Goal: Task Accomplishment & Management: Complete application form

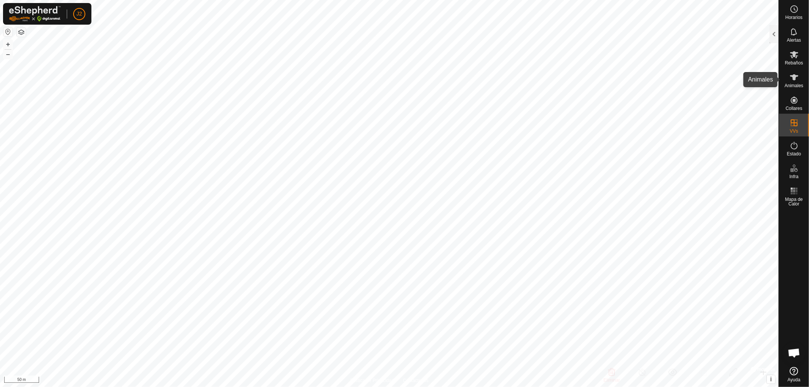
click at [791, 79] on icon at bounding box center [793, 77] width 9 height 9
click at [773, 35] on div at bounding box center [773, 34] width 9 height 18
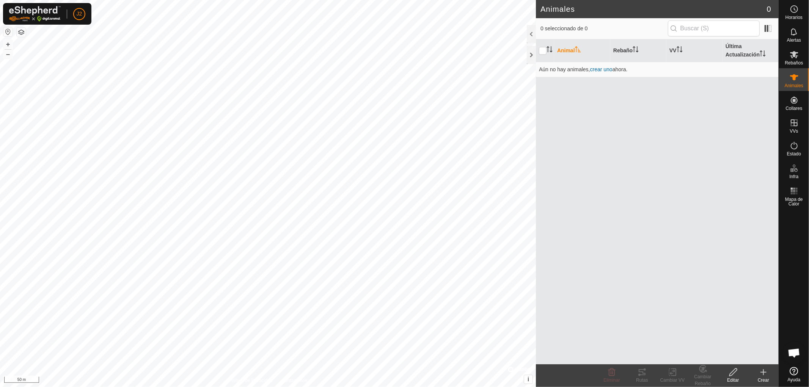
click at [764, 375] on icon at bounding box center [762, 372] width 9 height 9
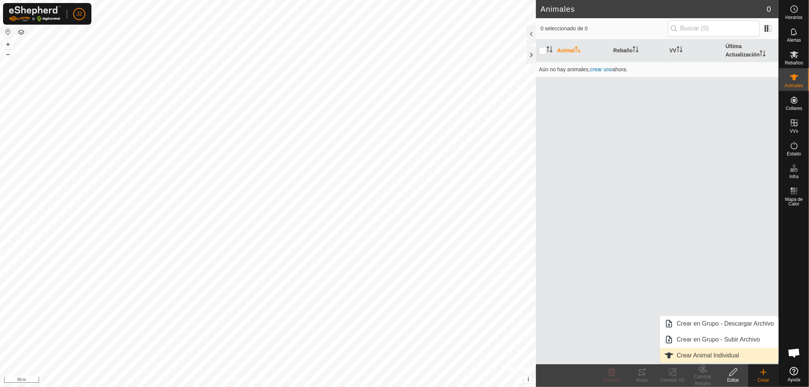
click at [733, 358] on link "Crear Animal Individual" at bounding box center [719, 355] width 118 height 15
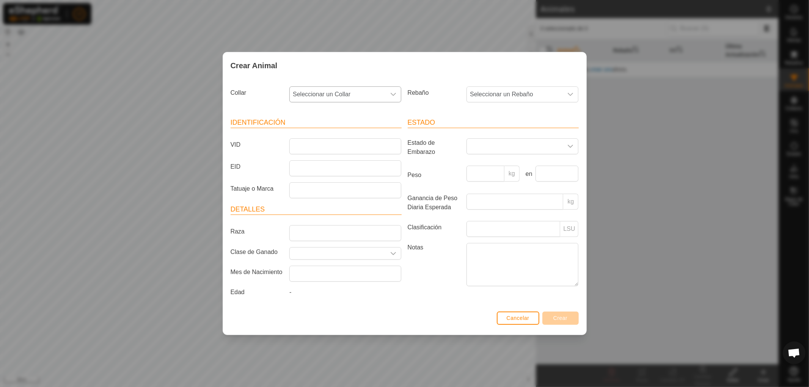
click at [393, 93] on icon "dropdown trigger" at bounding box center [393, 94] width 6 height 6
click at [327, 160] on li "3260974850" at bounding box center [345, 160] width 111 height 15
click at [317, 143] on input "VID" at bounding box center [345, 146] width 112 height 16
type input "1914"
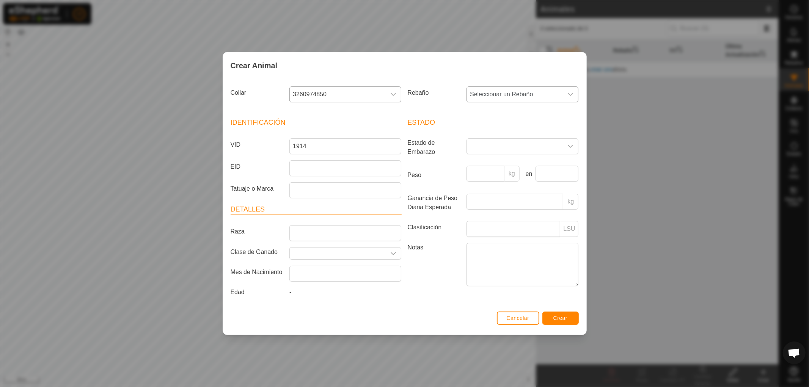
click at [573, 92] on icon "dropdown trigger" at bounding box center [570, 94] width 6 height 6
click at [486, 149] on li "vacas" at bounding box center [522, 149] width 111 height 15
click at [566, 317] on span "Crear" at bounding box center [560, 318] width 14 height 6
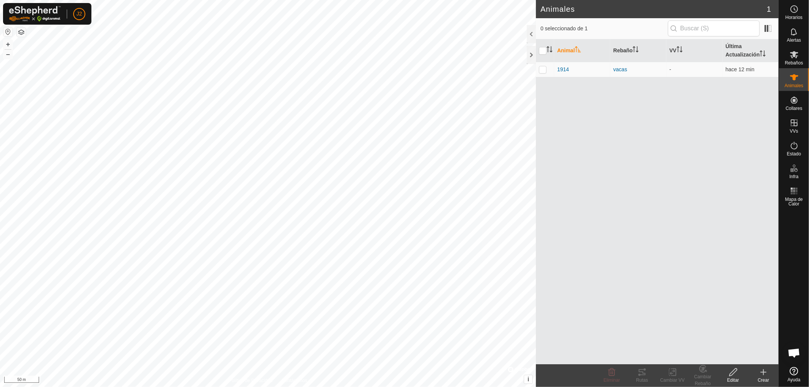
click at [764, 372] on icon at bounding box center [762, 372] width 5 height 0
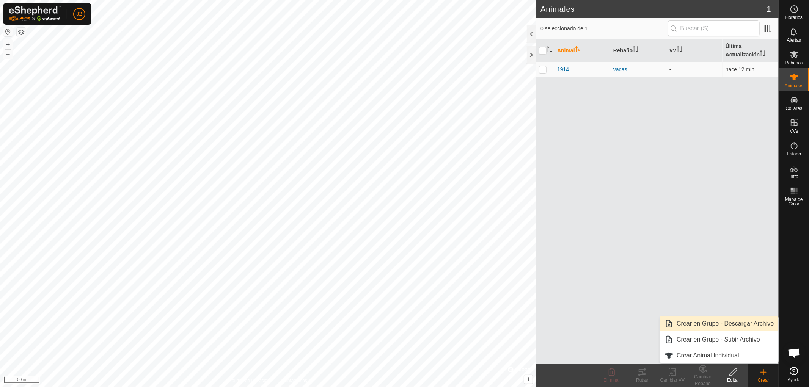
click at [651, 237] on div "Animal Rebaño VV Última Actualización 1914 vacas - hace 12 min" at bounding box center [657, 201] width 243 height 325
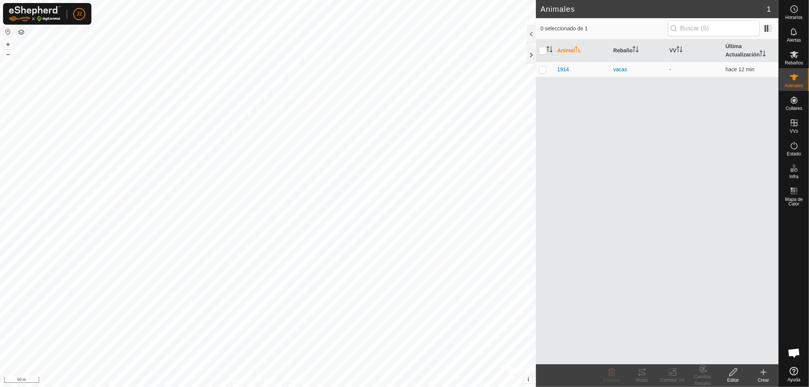
click at [762, 376] on icon at bounding box center [762, 372] width 9 height 9
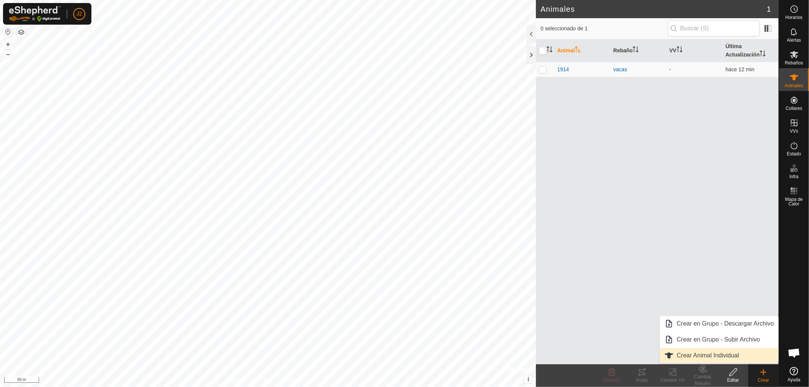
click at [737, 356] on link "Crear Animal Individual" at bounding box center [719, 355] width 118 height 15
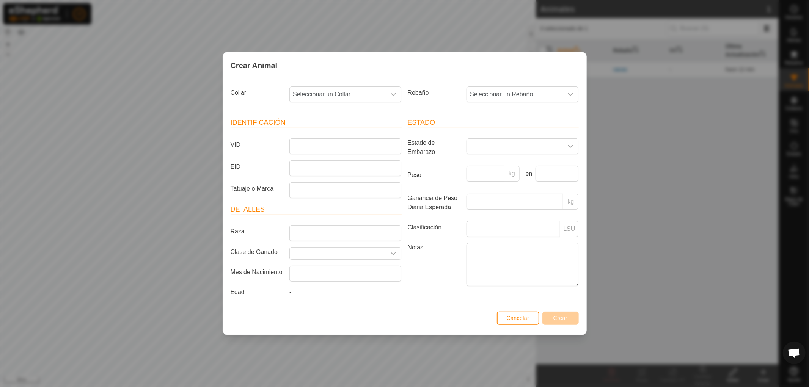
click at [411, 65] on div "Crear Animal" at bounding box center [404, 65] width 363 height 27
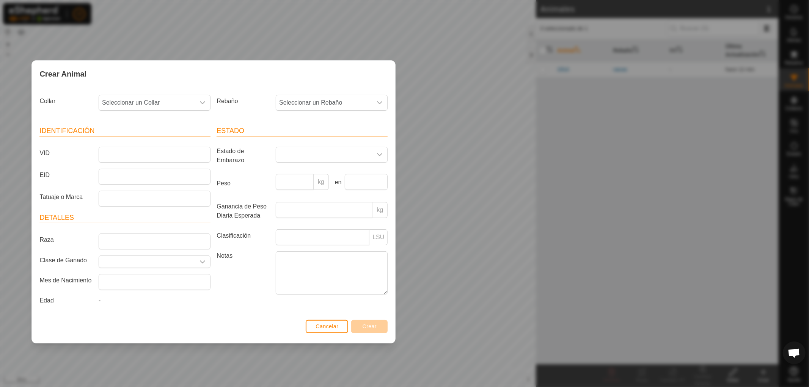
drag, startPoint x: 411, startPoint y: 65, endPoint x: 218, endPoint y: 72, distance: 193.5
click at [218, 72] on div "Crear Animal" at bounding box center [213, 74] width 363 height 27
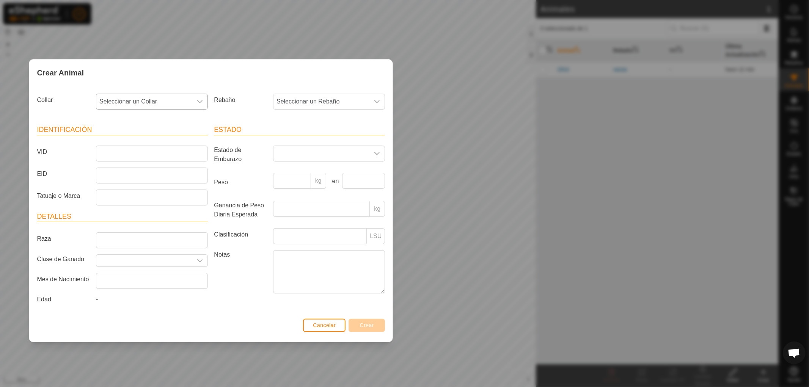
click at [199, 103] on icon "dropdown trigger" at bounding box center [200, 102] width 6 height 6
click at [130, 145] on li "1777113734" at bounding box center [152, 146] width 111 height 15
click at [129, 154] on input "VID" at bounding box center [152, 154] width 112 height 16
type input "4228"
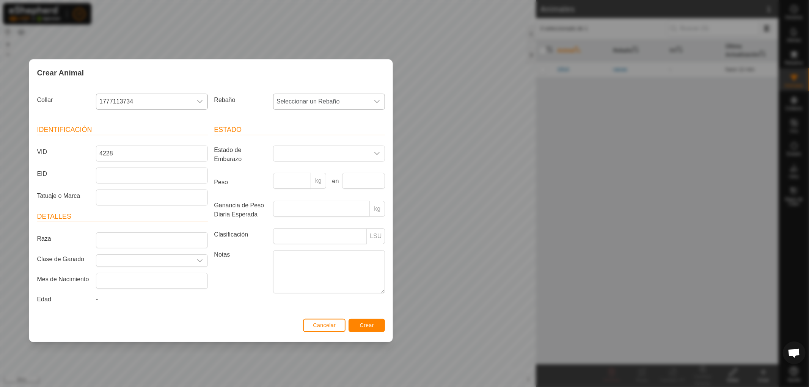
click at [374, 102] on icon "dropdown trigger" at bounding box center [377, 102] width 6 height 6
click at [335, 157] on li "vacas" at bounding box center [329, 156] width 111 height 15
click at [370, 328] on span "Crear" at bounding box center [367, 325] width 14 height 6
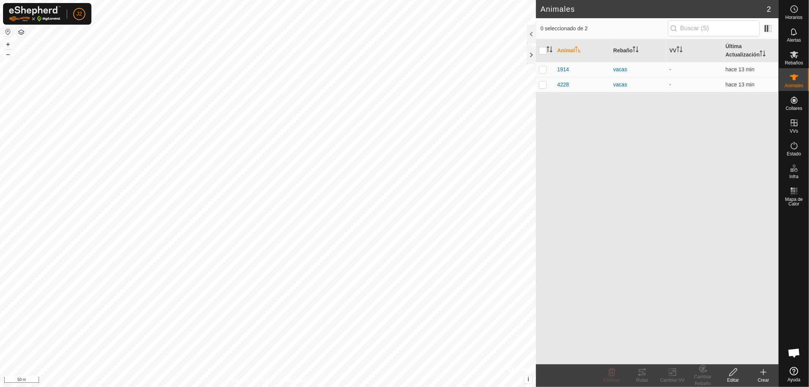
click at [763, 369] on icon at bounding box center [762, 372] width 9 height 9
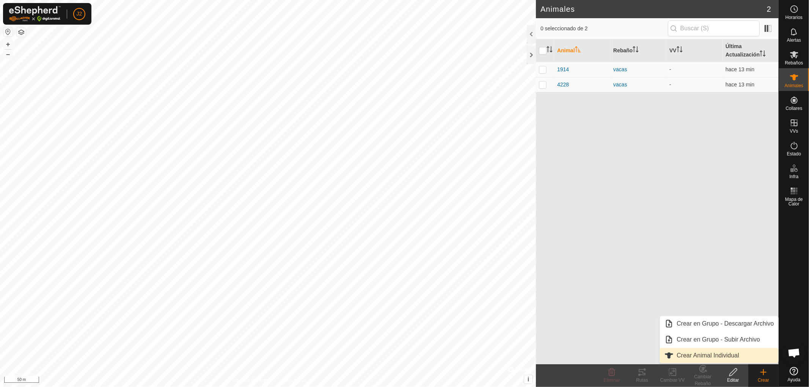
click at [718, 355] on link "Crear Animal Individual" at bounding box center [719, 355] width 118 height 15
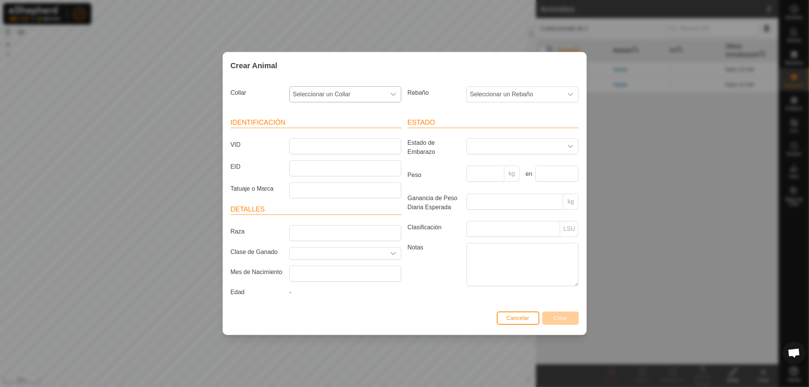
click at [396, 92] on icon "dropdown trigger" at bounding box center [393, 94] width 6 height 6
click at [324, 182] on li "2251019804" at bounding box center [345, 181] width 111 height 15
click at [325, 145] on input "VID" at bounding box center [345, 146] width 112 height 16
type input "7957"
click at [570, 96] on icon "dropdown trigger" at bounding box center [570, 94] width 6 height 6
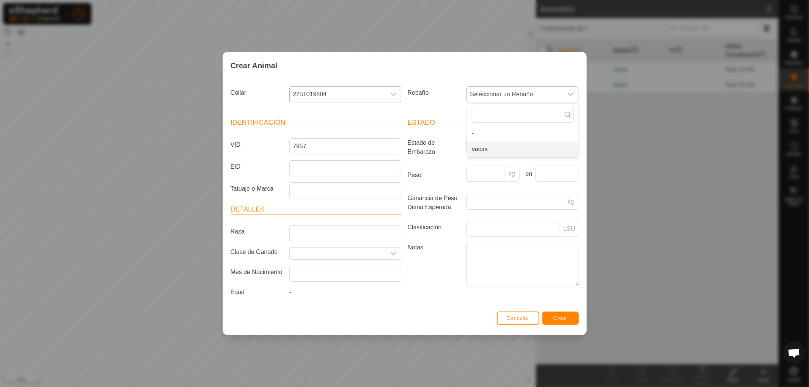
click at [520, 150] on li "vacas" at bounding box center [522, 149] width 111 height 15
click at [568, 320] on button "Crear" at bounding box center [560, 318] width 36 height 13
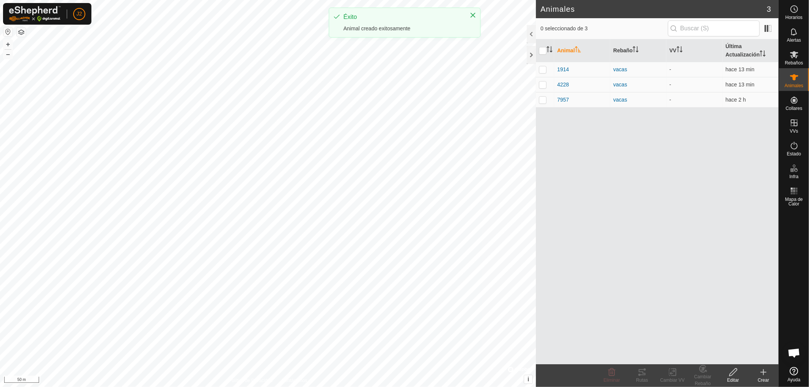
click at [761, 373] on icon at bounding box center [762, 372] width 9 height 9
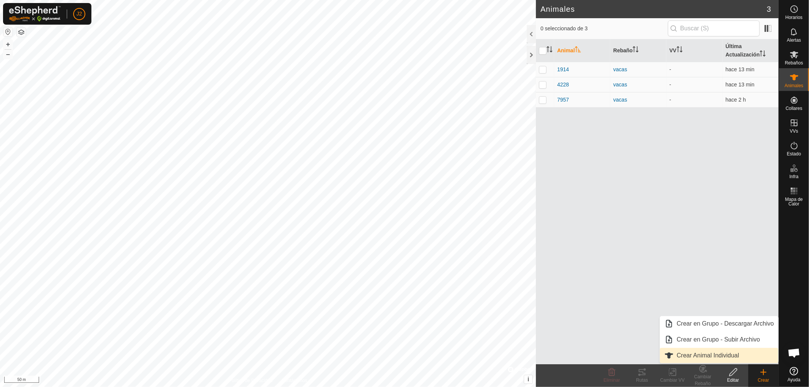
click at [737, 354] on link "Crear Animal Individual" at bounding box center [719, 355] width 118 height 15
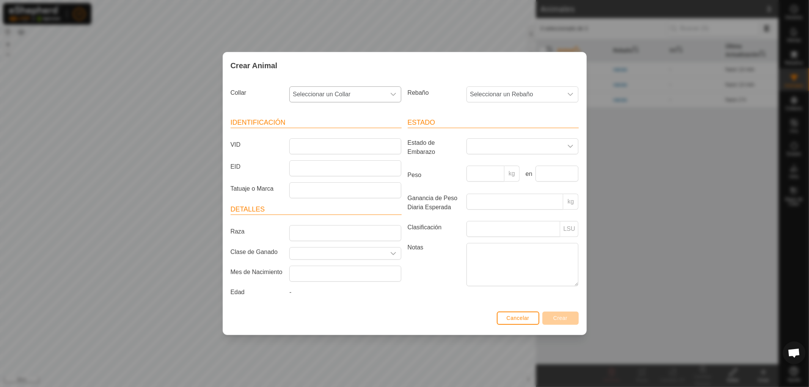
click at [392, 95] on icon "dropdown trigger" at bounding box center [393, 94] width 6 height 6
click at [326, 152] on li "3132164077" at bounding box center [345, 154] width 111 height 15
click at [328, 142] on input "VID" at bounding box center [345, 146] width 112 height 16
type input "4251"
click at [543, 94] on span "Seleccionar un Rebaño" at bounding box center [515, 94] width 96 height 15
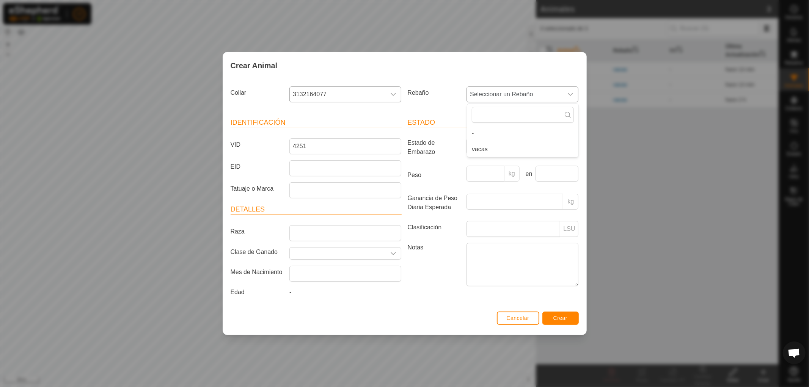
click at [491, 149] on li "vacas" at bounding box center [522, 149] width 111 height 15
click at [561, 318] on span "Crear" at bounding box center [560, 318] width 14 height 6
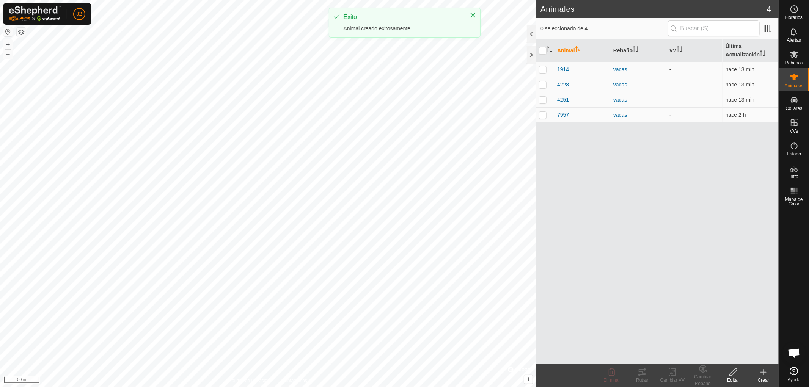
click at [764, 374] on icon at bounding box center [762, 372] width 9 height 9
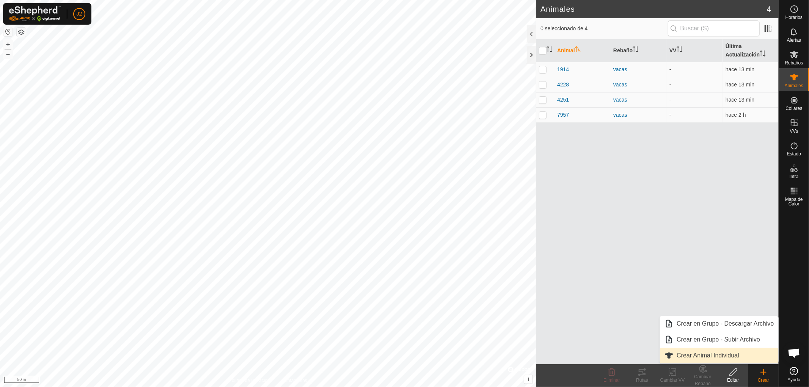
click at [737, 356] on link "Crear Animal Individual" at bounding box center [719, 355] width 118 height 15
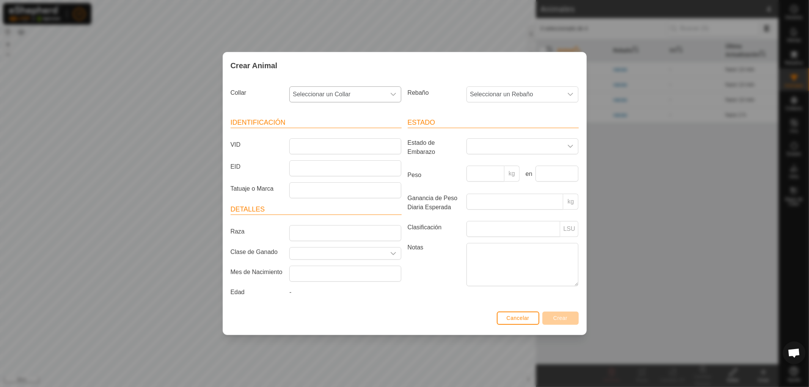
click at [395, 91] on icon "dropdown trigger" at bounding box center [393, 94] width 6 height 6
click at [339, 162] on li "3410496711" at bounding box center [345, 165] width 111 height 15
click at [377, 146] on input "VID" at bounding box center [345, 146] width 112 height 16
type input "6437"
click at [570, 93] on icon "dropdown trigger" at bounding box center [570, 94] width 6 height 6
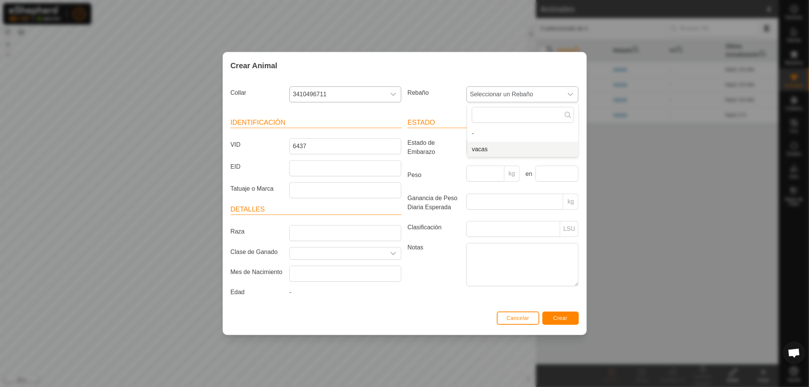
click at [534, 147] on li "vacas" at bounding box center [522, 149] width 111 height 15
click at [561, 317] on span "Crear" at bounding box center [560, 318] width 14 height 6
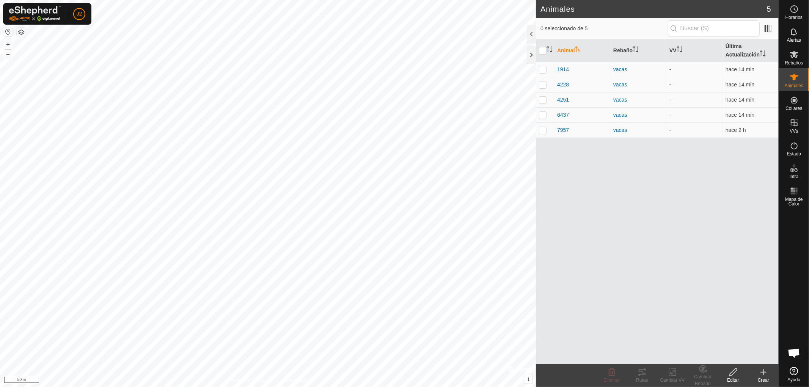
click at [764, 370] on icon at bounding box center [762, 372] width 9 height 9
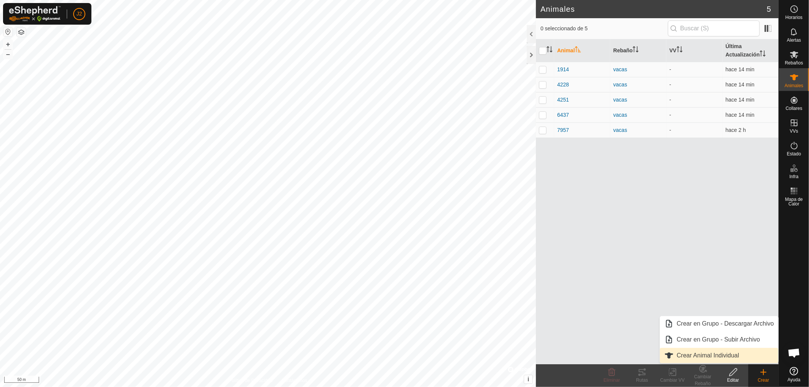
click at [714, 354] on link "Crear Animal Individual" at bounding box center [719, 355] width 118 height 15
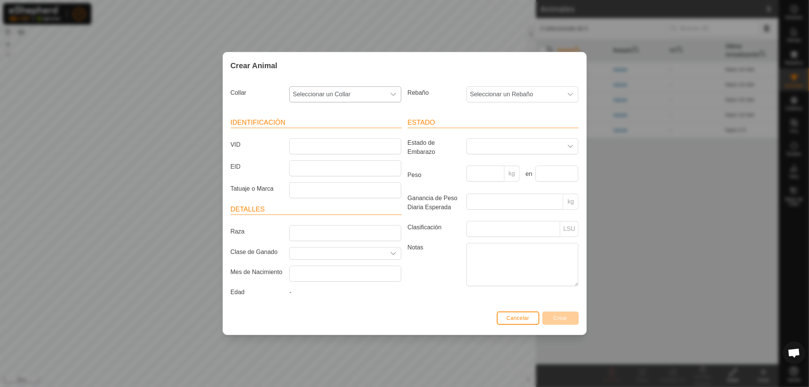
click at [390, 96] on icon "dropdown trigger" at bounding box center [393, 94] width 6 height 6
click at [368, 148] on li "1831937334" at bounding box center [345, 149] width 111 height 15
click at [368, 148] on input "VID" at bounding box center [345, 146] width 112 height 16
type input "6847"
click at [570, 93] on icon "dropdown trigger" at bounding box center [570, 94] width 6 height 6
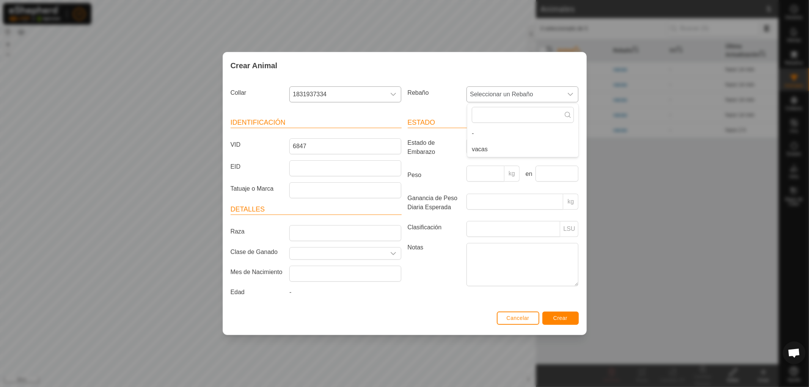
click at [506, 152] on li "vacas" at bounding box center [522, 149] width 111 height 15
click at [563, 320] on span "Crear" at bounding box center [560, 318] width 14 height 6
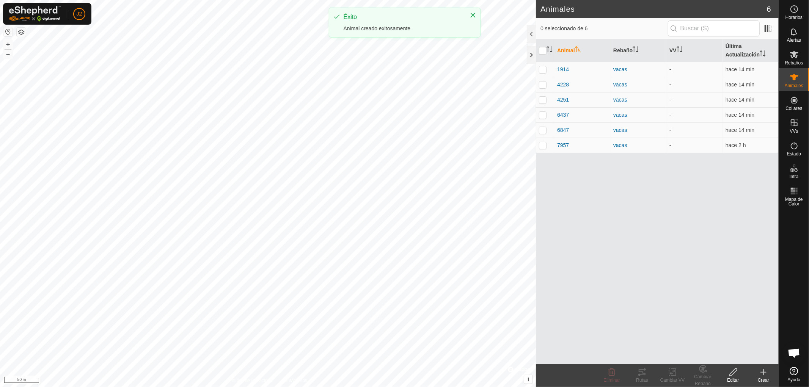
click at [761, 371] on icon at bounding box center [762, 372] width 9 height 9
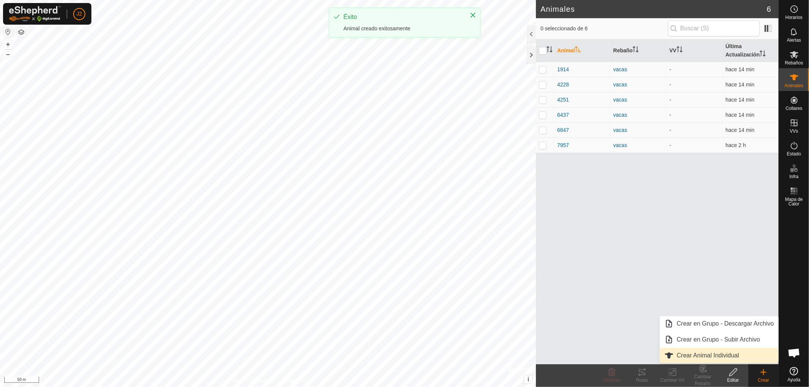
click at [740, 356] on link "Crear Animal Individual" at bounding box center [719, 355] width 118 height 15
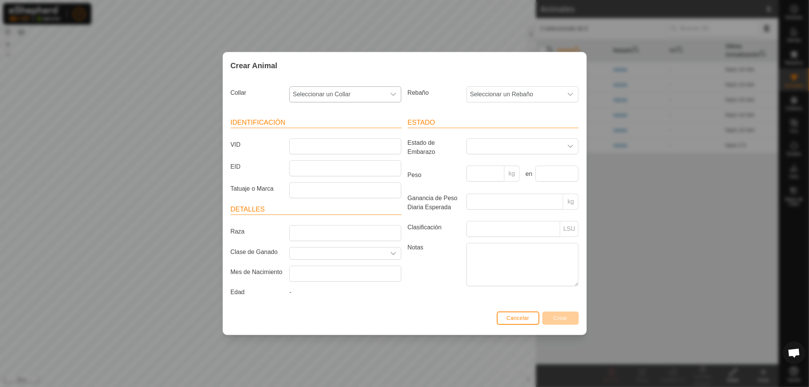
click at [396, 93] on icon "dropdown trigger" at bounding box center [393, 94] width 6 height 6
click at [323, 149] on li "0239675392" at bounding box center [345, 149] width 111 height 15
click at [327, 146] on input "VID" at bounding box center [345, 146] width 112 height 16
type input "1122"
click at [541, 89] on span "Seleccionar un Rebaño" at bounding box center [515, 94] width 96 height 15
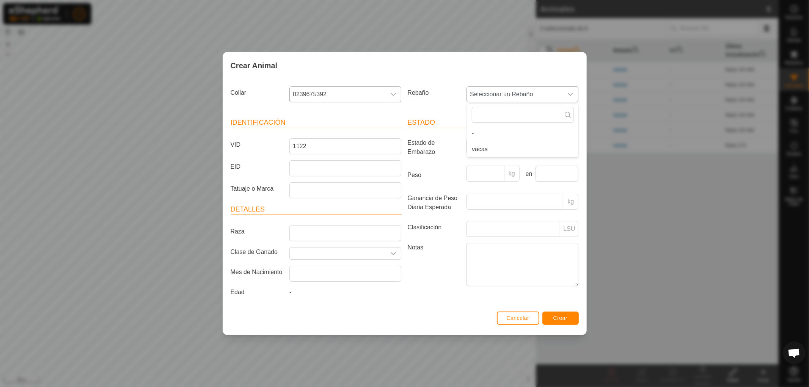
click at [507, 147] on li "vacas" at bounding box center [522, 149] width 111 height 15
click at [561, 318] on span "Crear" at bounding box center [560, 318] width 14 height 6
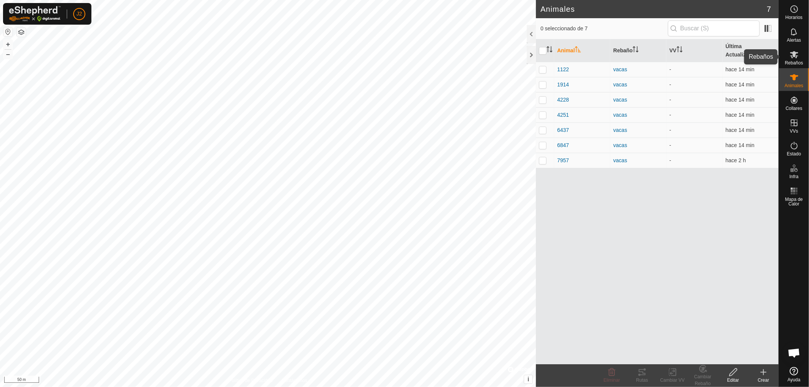
click at [794, 57] on icon at bounding box center [794, 54] width 8 height 7
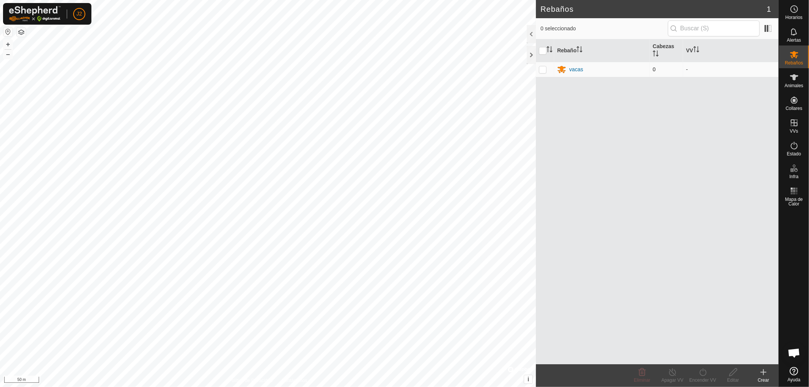
click at [541, 70] on p-checkbox at bounding box center [543, 69] width 8 height 6
checkbox input "true"
click at [543, 52] on input "checkbox" at bounding box center [543, 51] width 8 height 8
checkbox input "false"
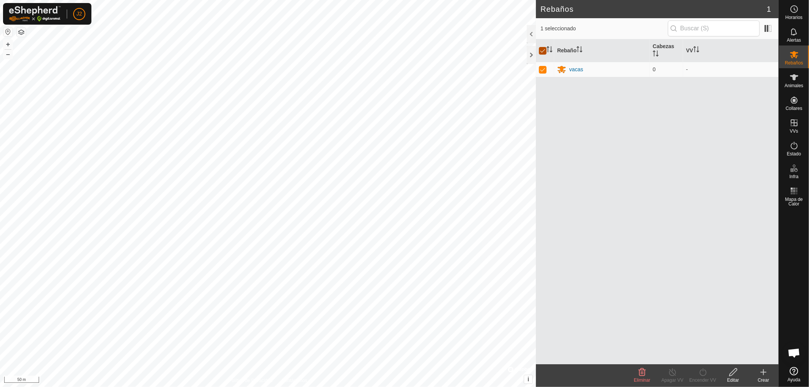
checkbox input "false"
click at [544, 71] on p-checkbox at bounding box center [543, 69] width 8 height 6
checkbox input "true"
click at [543, 71] on p-checkbox at bounding box center [543, 69] width 8 height 6
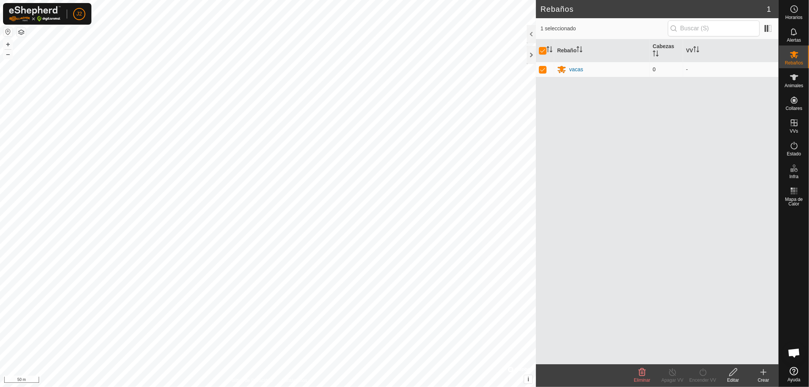
checkbox input "false"
click at [543, 70] on p-checkbox at bounding box center [543, 69] width 8 height 6
checkbox input "true"
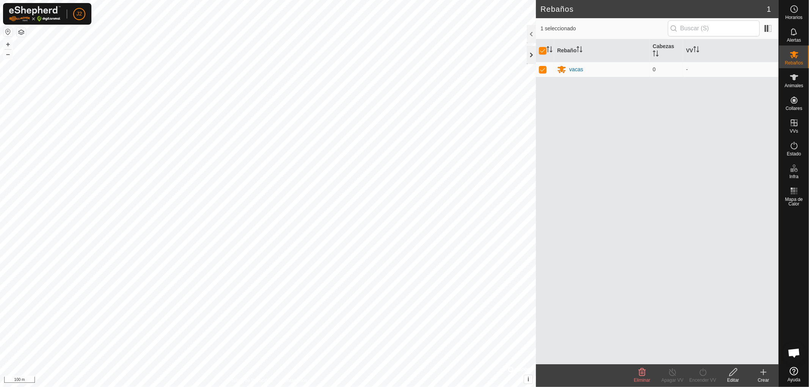
click at [531, 56] on div at bounding box center [530, 55] width 9 height 18
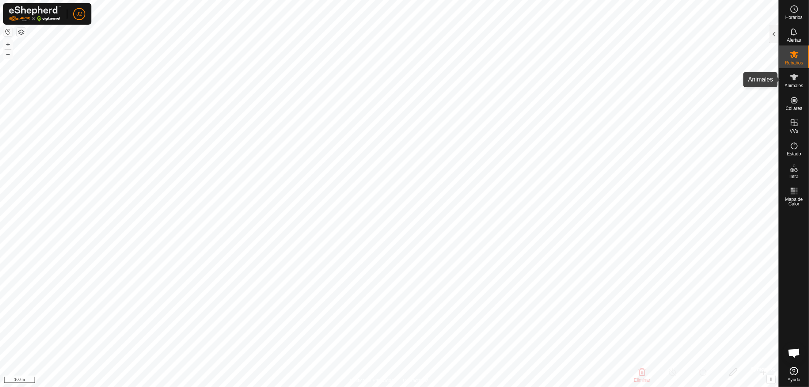
click at [793, 78] on icon at bounding box center [794, 77] width 8 height 6
click at [793, 57] on icon at bounding box center [793, 54] width 9 height 9
click at [775, 33] on div at bounding box center [773, 34] width 9 height 18
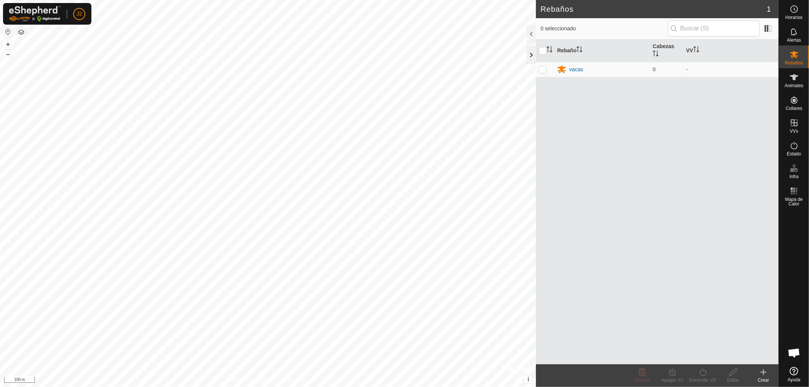
click at [532, 56] on div at bounding box center [530, 55] width 9 height 18
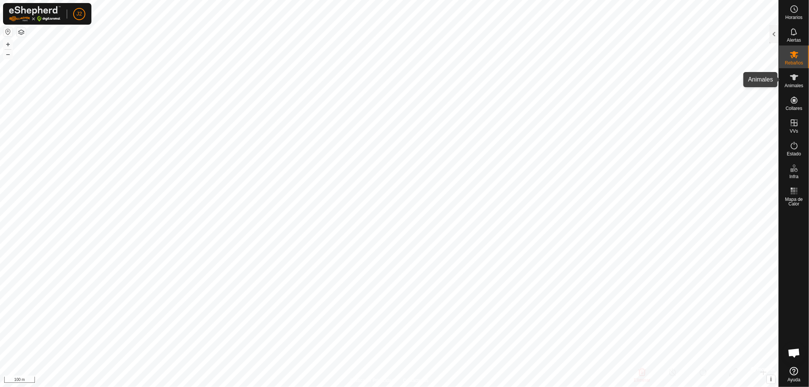
click at [796, 80] on icon at bounding box center [793, 77] width 9 height 9
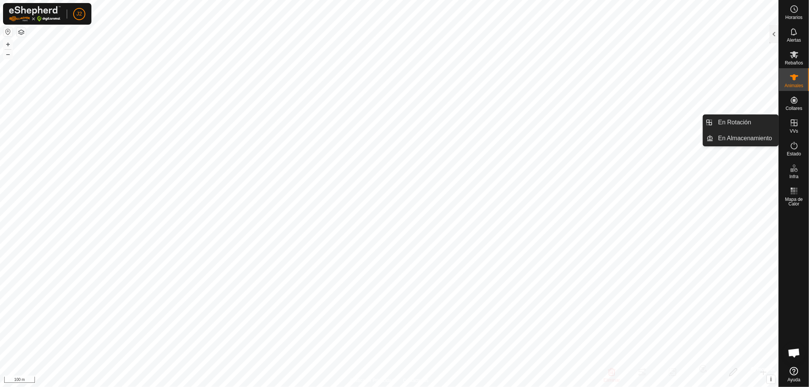
click at [793, 124] on icon at bounding box center [793, 122] width 9 height 9
click at [772, 33] on div at bounding box center [773, 34] width 9 height 18
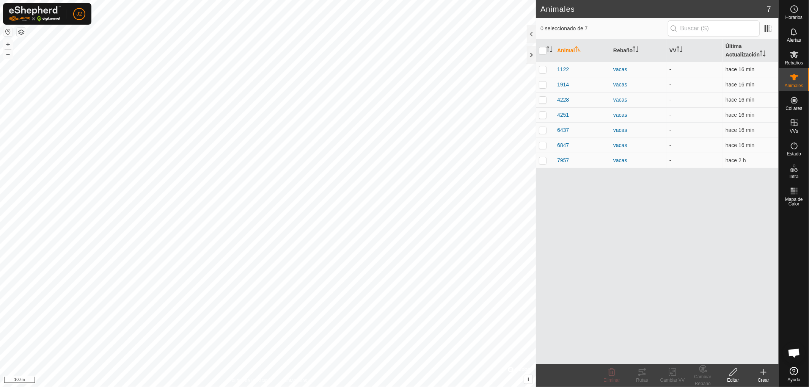
click at [542, 71] on p-checkbox at bounding box center [543, 69] width 8 height 6
checkbox input "false"
click at [543, 52] on input "checkbox" at bounding box center [543, 51] width 8 height 8
checkbox input "true"
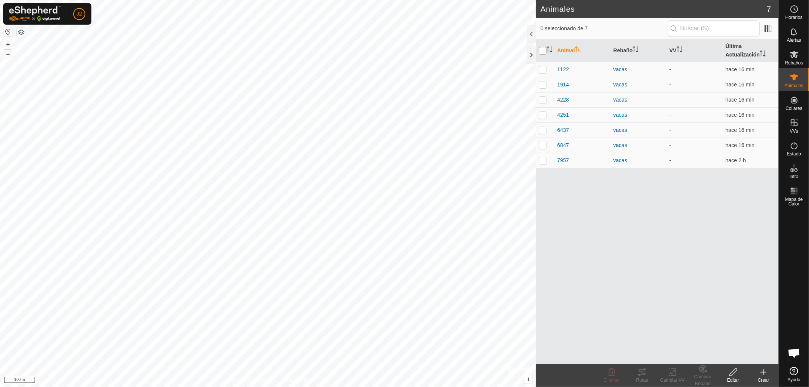
checkbox input "true"
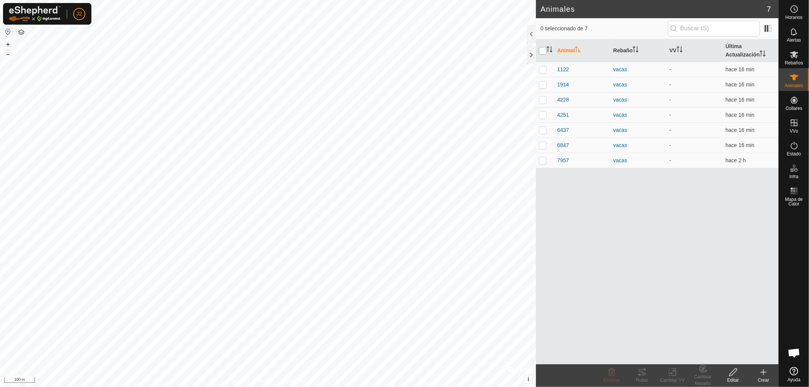
checkbox input "true"
click at [670, 370] on icon at bounding box center [672, 372] width 9 height 9
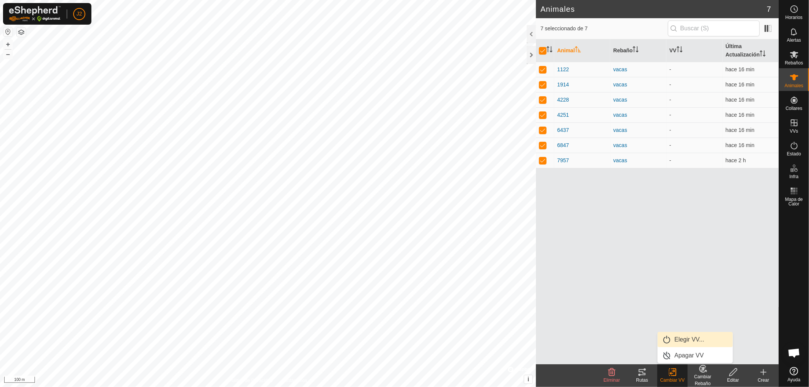
click at [677, 340] on link "Elegir VV..." at bounding box center [694, 339] width 75 height 15
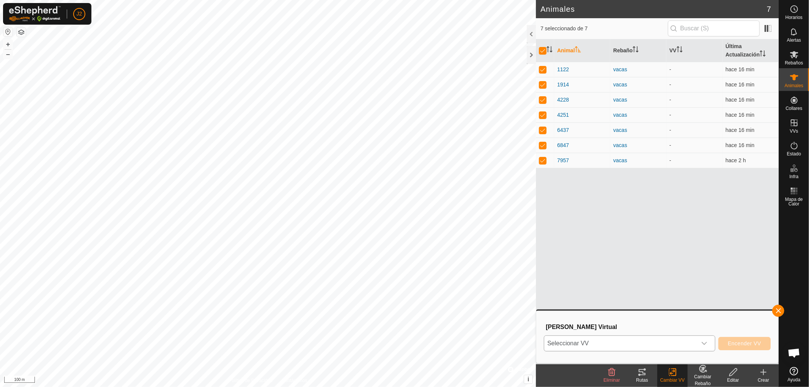
click at [706, 342] on icon "dropdown trigger" at bounding box center [703, 343] width 5 height 3
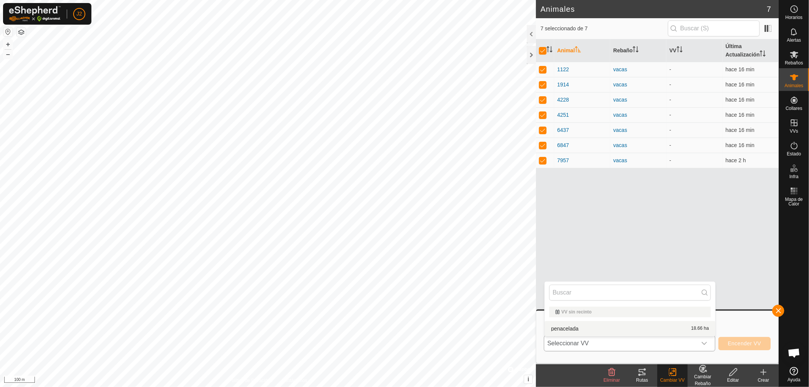
click at [558, 328] on li "penacelada 18.66 ha" at bounding box center [629, 328] width 171 height 15
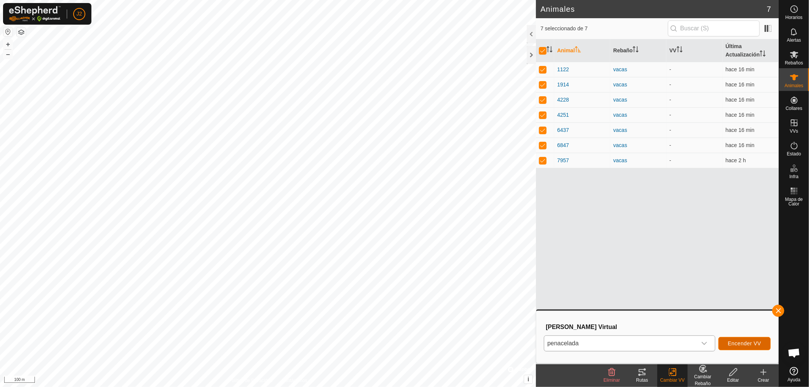
click at [741, 344] on span "Encender VV" at bounding box center [743, 343] width 33 height 6
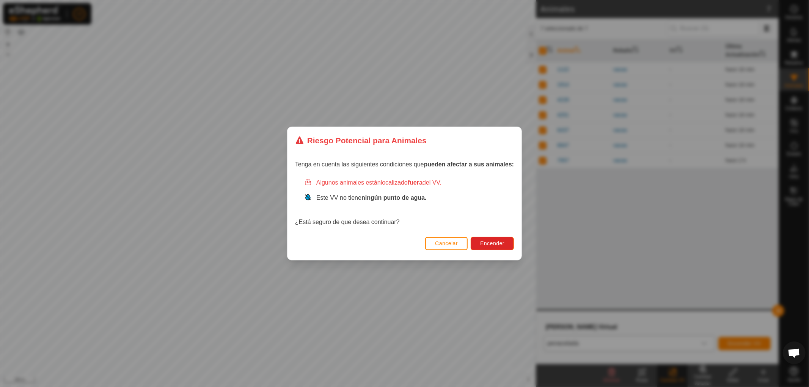
drag, startPoint x: 381, startPoint y: 247, endPoint x: 329, endPoint y: 301, distance: 74.5
click at [329, 301] on div "Riesgo Potencial para Animales Tenga en cuenta las siguientes condiciones que p…" at bounding box center [404, 193] width 809 height 387
click at [493, 242] on span "Encender" at bounding box center [492, 243] width 24 height 6
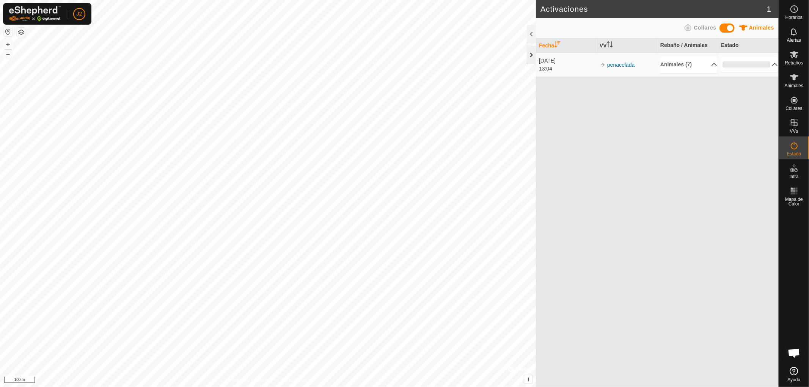
click at [531, 56] on div at bounding box center [530, 55] width 9 height 18
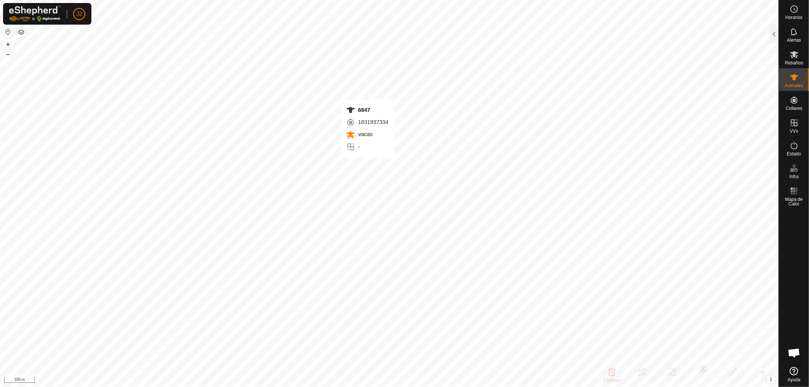
checkbox input "false"
checkbox input "true"
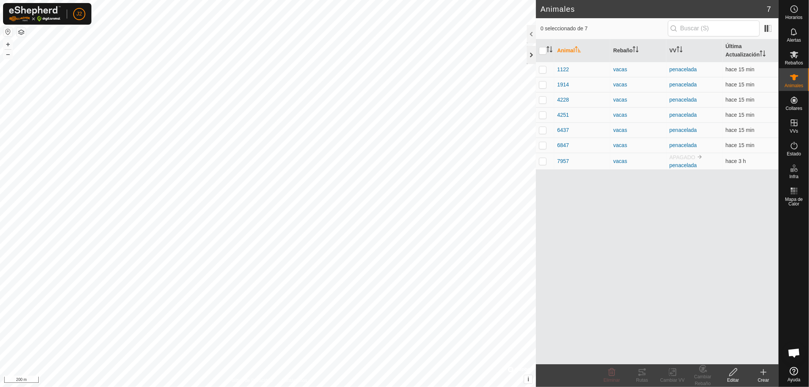
click at [531, 52] on div at bounding box center [530, 55] width 9 height 18
